Goal: Task Accomplishment & Management: Complete application form

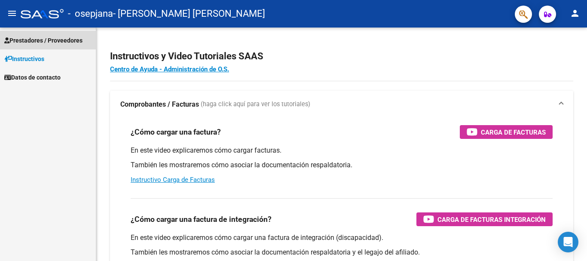
click at [60, 35] on link "Prestadores / Proveedores" at bounding box center [48, 40] width 96 height 18
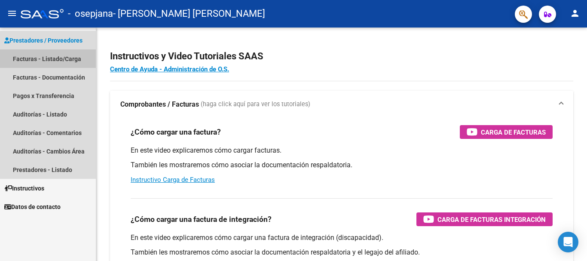
click at [56, 61] on link "Facturas - Listado/Carga" at bounding box center [48, 58] width 96 height 18
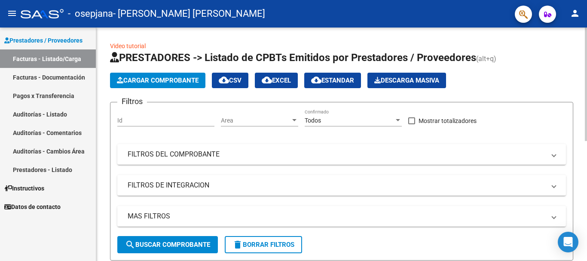
click at [146, 80] on span "Cargar Comprobante" at bounding box center [158, 80] width 82 height 8
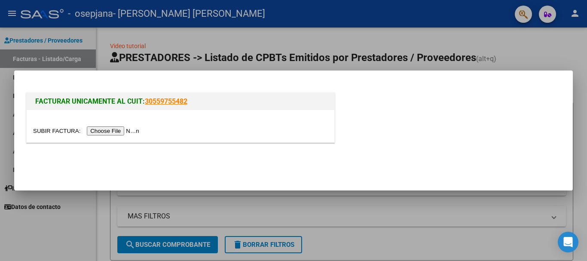
click at [127, 133] on input "file" at bounding box center [87, 130] width 109 height 9
click at [105, 128] on input "file" at bounding box center [87, 130] width 109 height 9
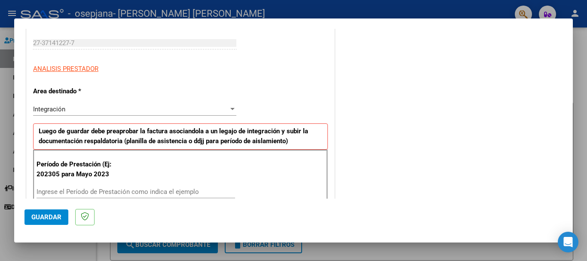
scroll to position [172, 0]
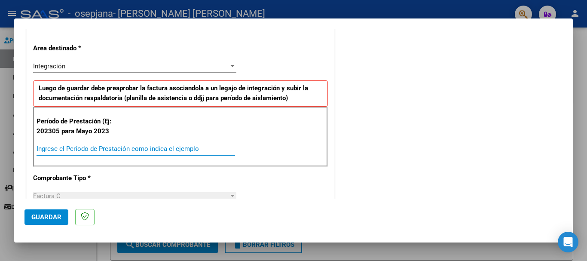
click at [140, 151] on input "Ingrese el Período de Prestación como indica el ejemplo" at bounding box center [136, 149] width 198 height 8
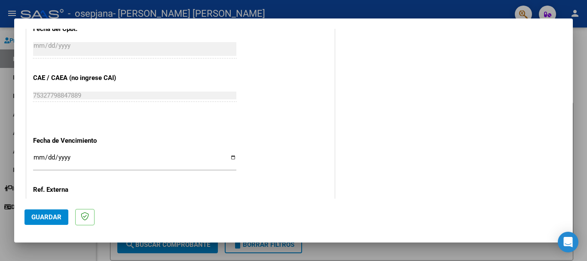
scroll to position [516, 0]
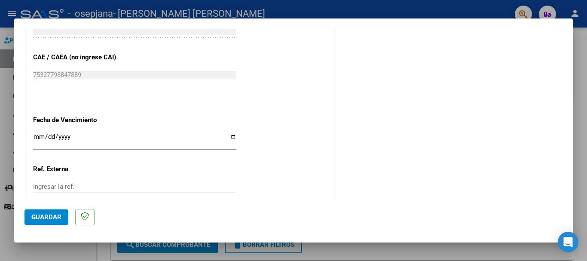
type input "202507"
click at [73, 141] on input "Ingresar la fecha" at bounding box center [134, 140] width 203 height 14
type input "[DATE]"
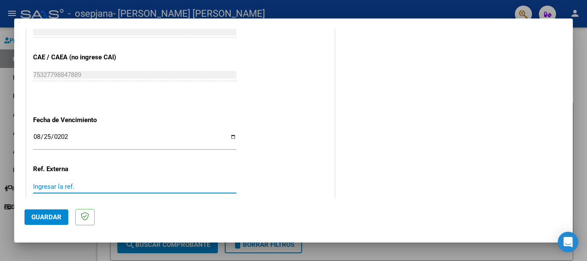
click at [50, 186] on input "Ingresar la ref." at bounding box center [134, 187] width 203 height 8
type input "1"
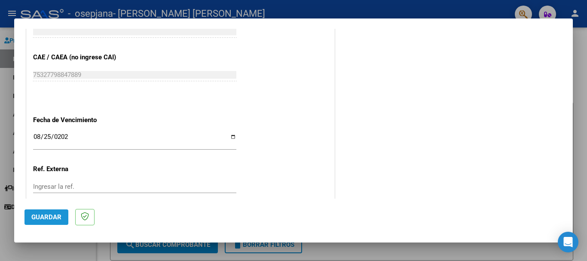
click at [57, 222] on button "Guardar" at bounding box center [46, 216] width 44 height 15
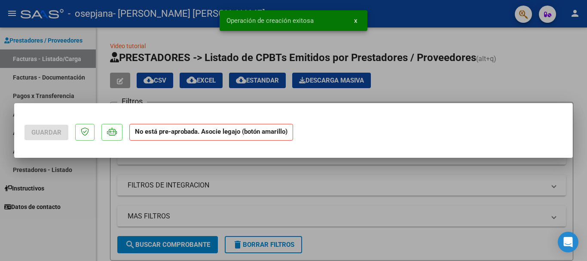
scroll to position [0, 0]
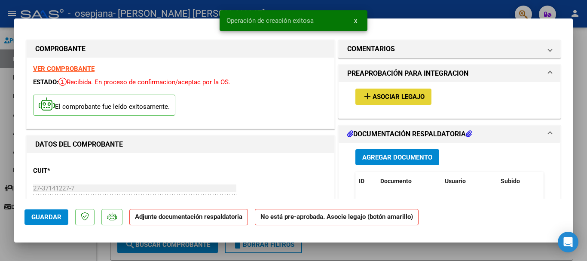
click at [407, 95] on span "Asociar Legajo" at bounding box center [399, 97] width 52 height 8
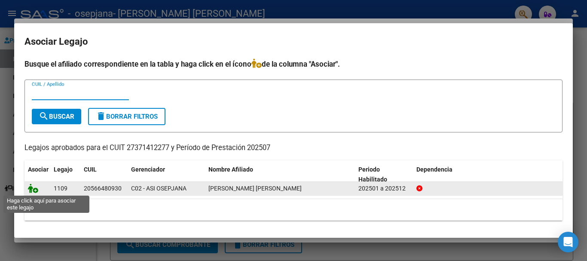
click at [36, 189] on icon at bounding box center [33, 187] width 10 height 9
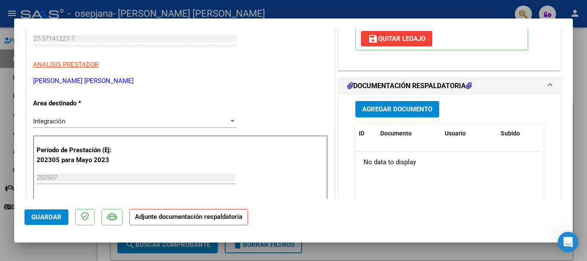
scroll to position [129, 0]
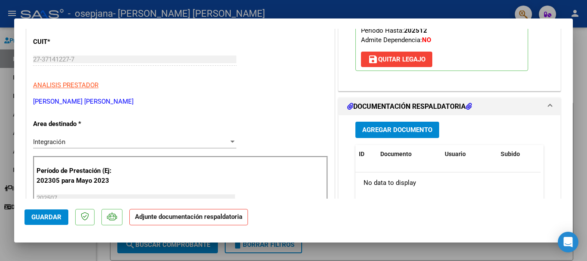
click at [362, 134] on span "Agregar Documento" at bounding box center [397, 130] width 70 height 8
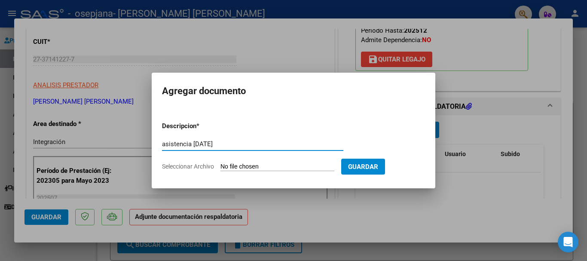
type input "asistencia [DATE]"
click at [262, 166] on input "Seleccionar Archivo" at bounding box center [277, 167] width 114 height 8
type input "C:\fakepath\asistencia [PERSON_NAME] .pdf"
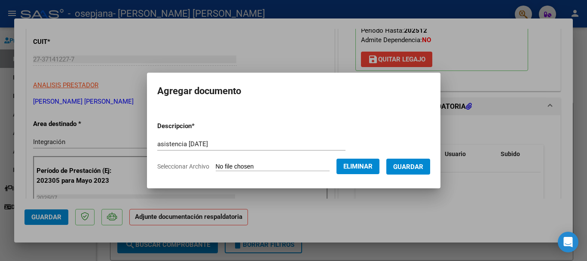
click at [418, 170] on span "Guardar" at bounding box center [408, 167] width 30 height 8
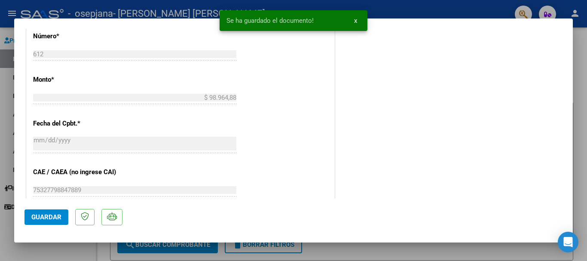
scroll to position [599, 0]
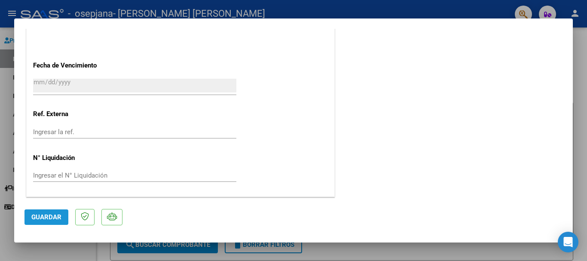
click at [40, 214] on span "Guardar" at bounding box center [46, 217] width 30 height 8
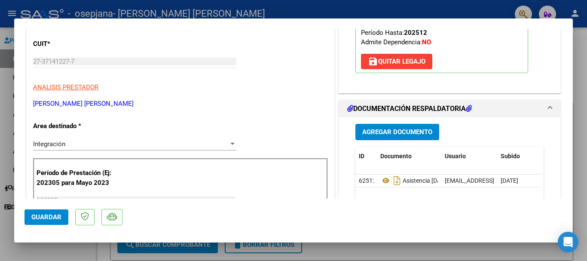
scroll to position [0, 0]
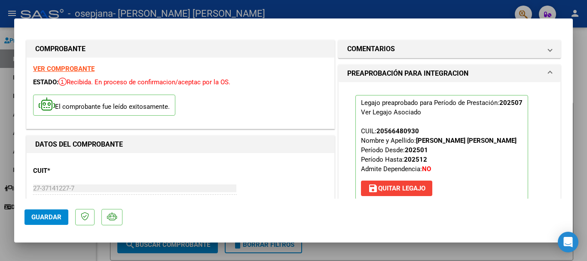
click at [578, 59] on div at bounding box center [293, 130] width 587 height 261
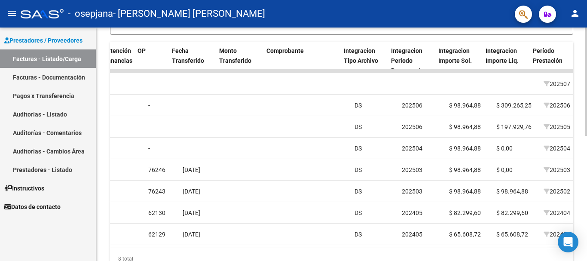
scroll to position [0, 702]
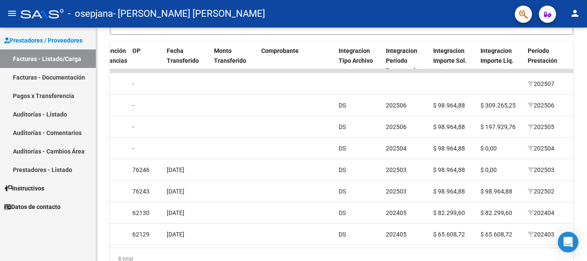
click at [41, 91] on link "Pagos x Transferencia" at bounding box center [48, 95] width 96 height 18
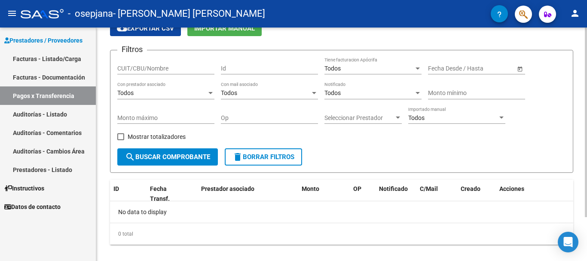
scroll to position [54, 0]
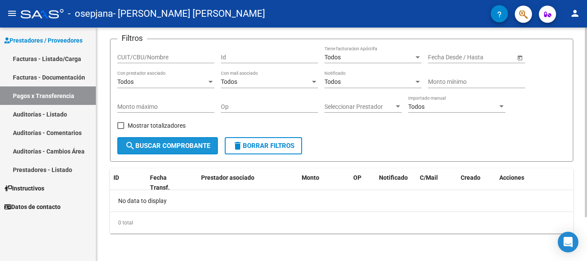
click at [187, 146] on span "search Buscar Comprobante" at bounding box center [167, 146] width 85 height 8
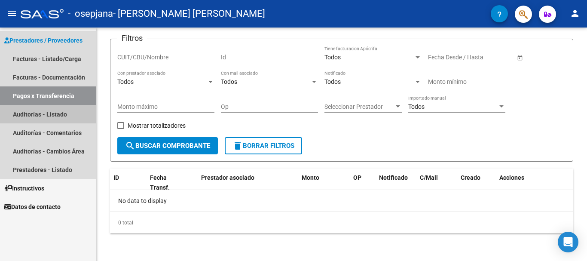
click at [63, 115] on link "Auditorías - Listado" at bounding box center [48, 114] width 96 height 18
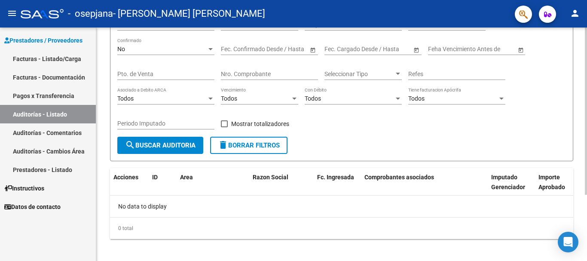
scroll to position [92, 0]
